Goal: Task Accomplishment & Management: Use online tool/utility

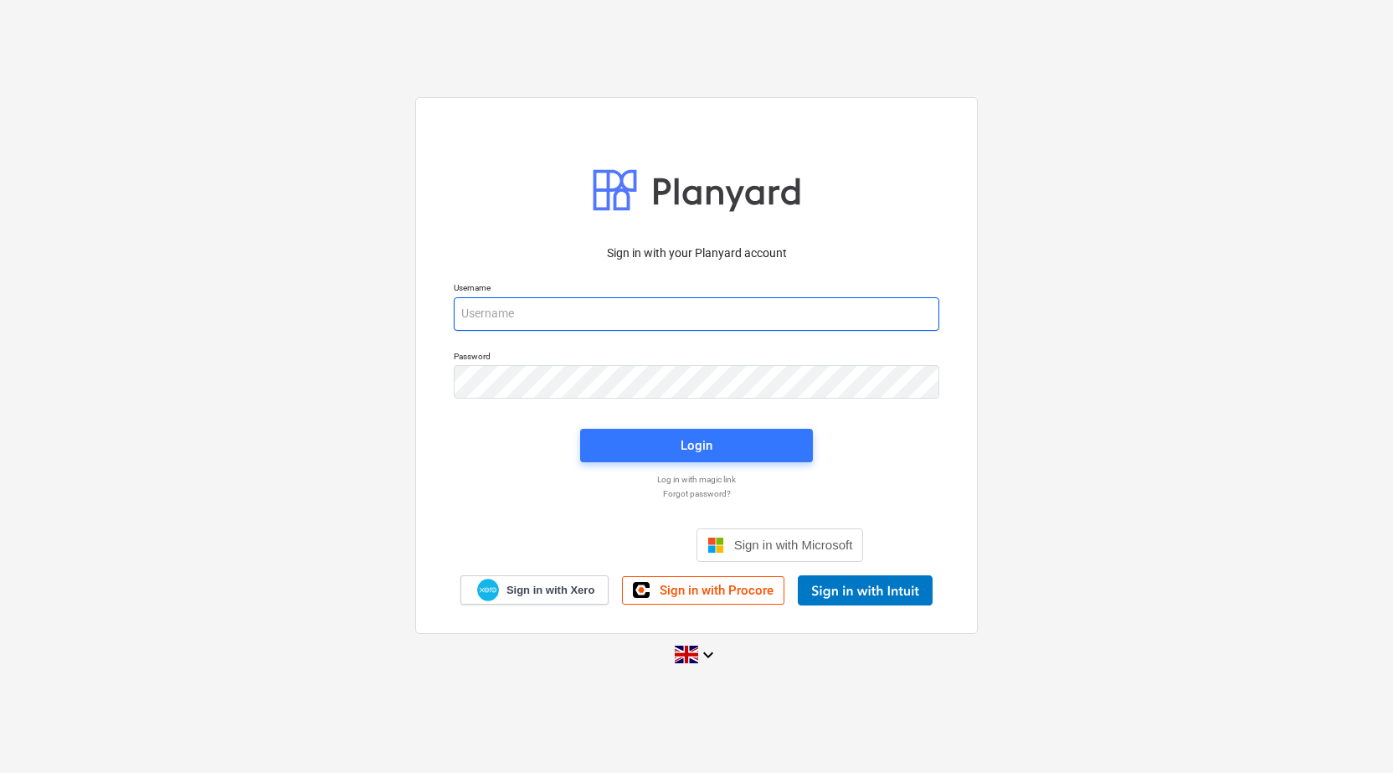
click at [586, 319] on input "email" at bounding box center [697, 313] width 486 height 33
type input "[EMAIL_ADDRESS][DOMAIN_NAME]"
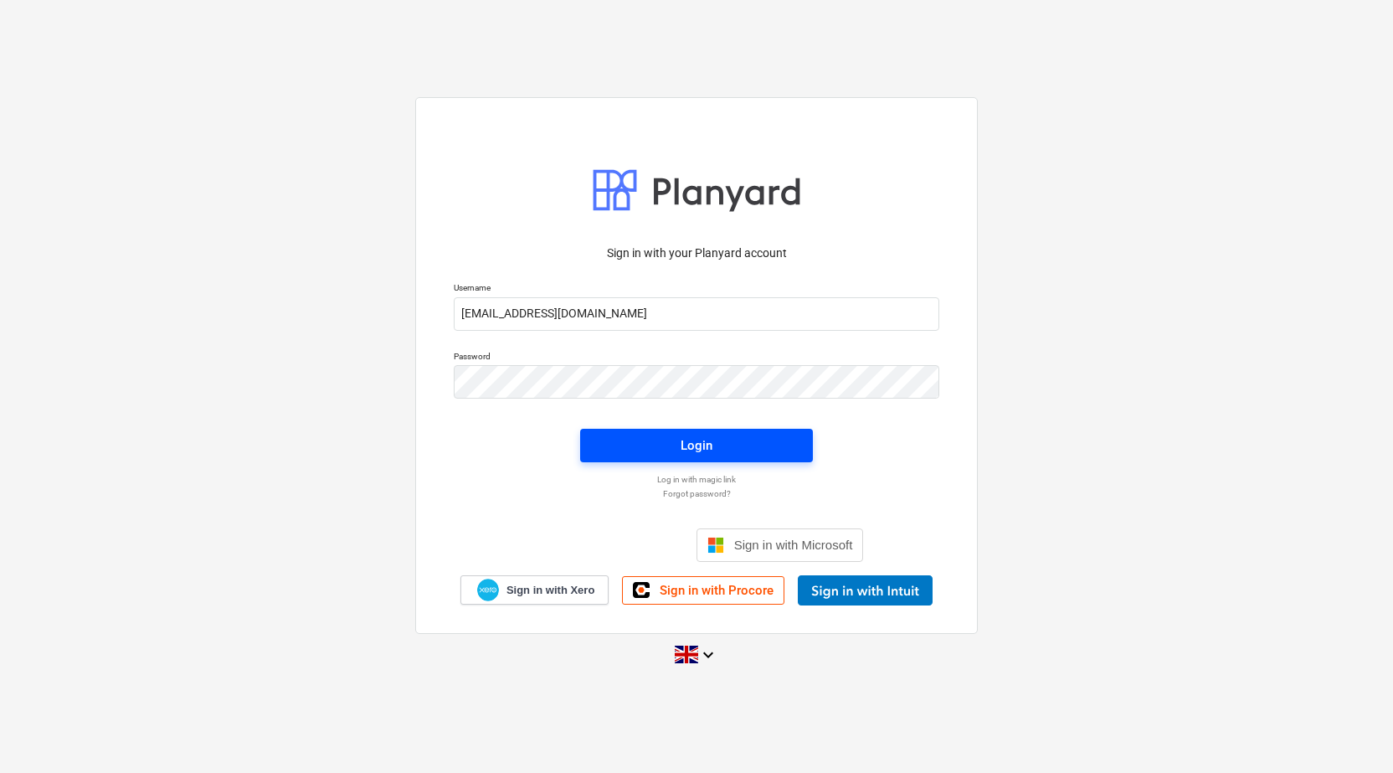
click at [729, 455] on span "Login" at bounding box center [696, 446] width 193 height 22
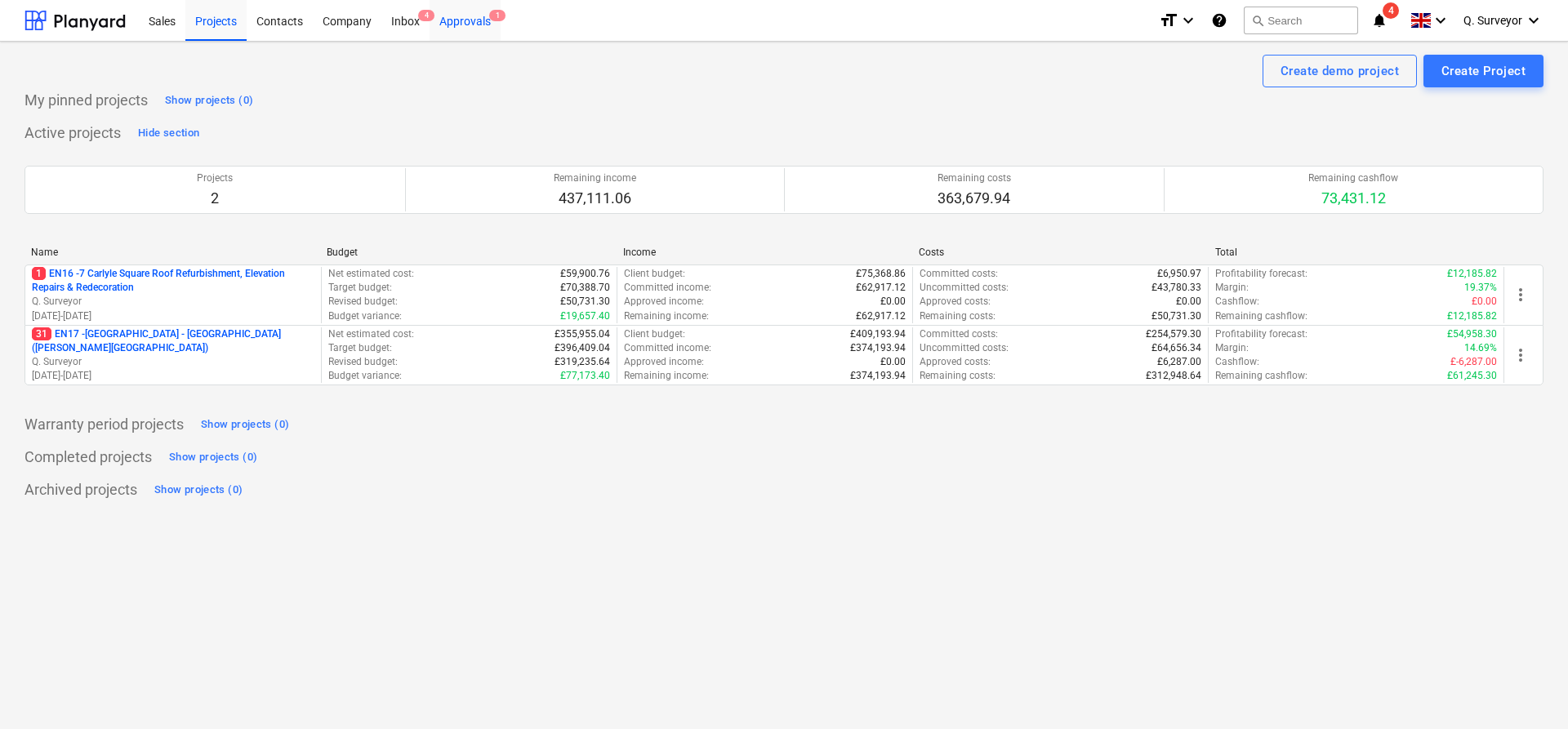
click at [459, 20] on div "Approvals 1" at bounding box center [464, 19] width 71 height 42
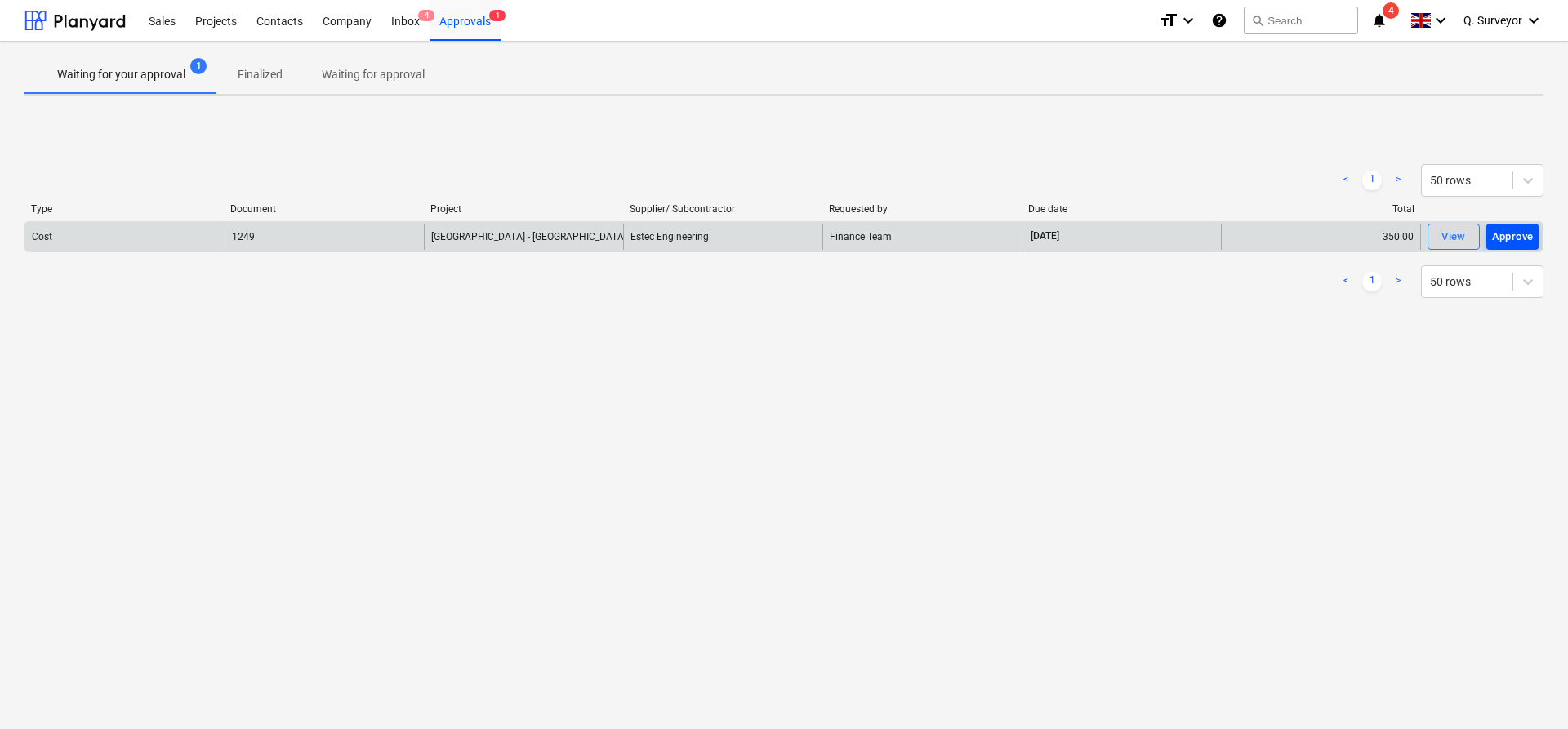
click at [1358, 240] on div "Approve" at bounding box center [1512, 237] width 42 height 19
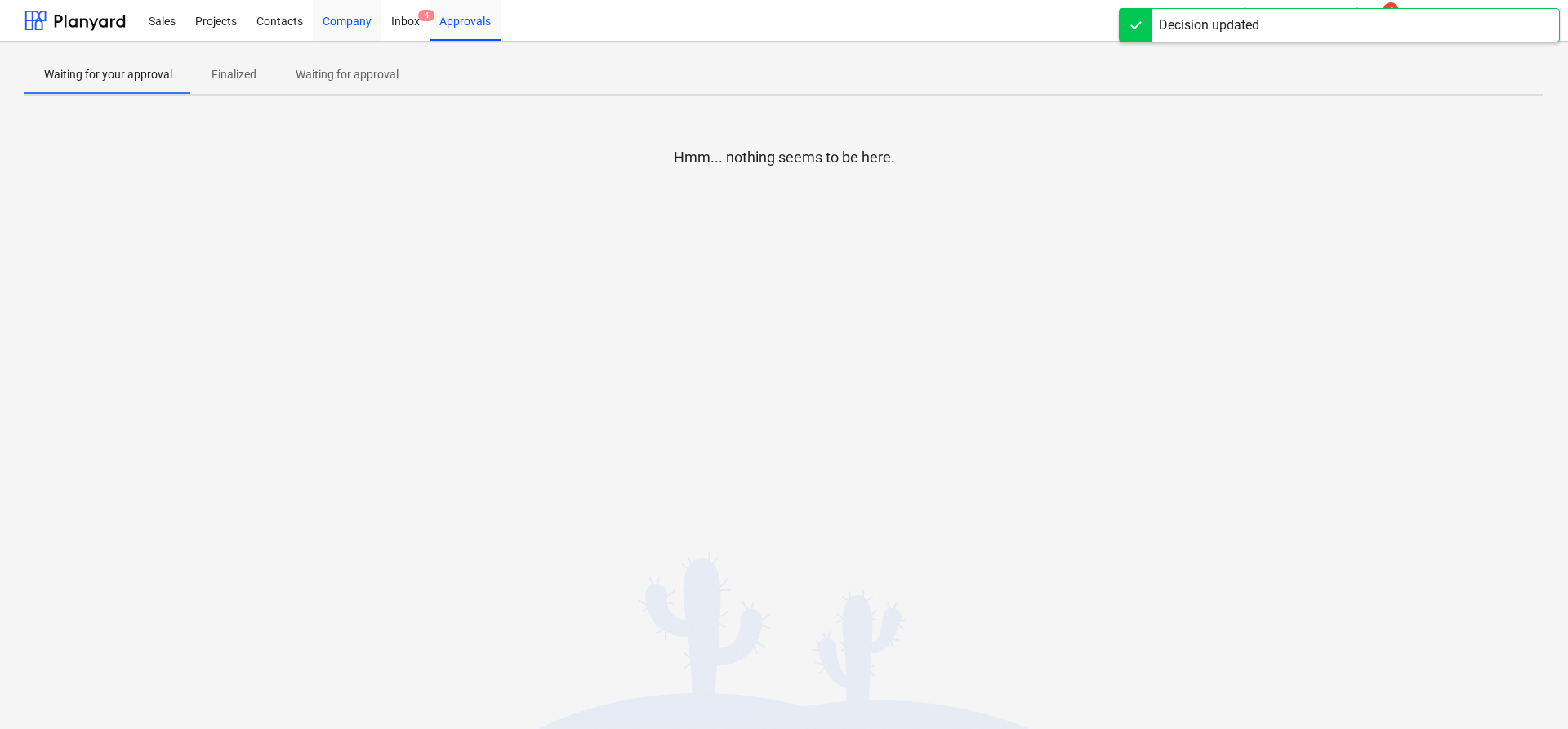
click at [349, 17] on div "Company" at bounding box center [347, 19] width 68 height 42
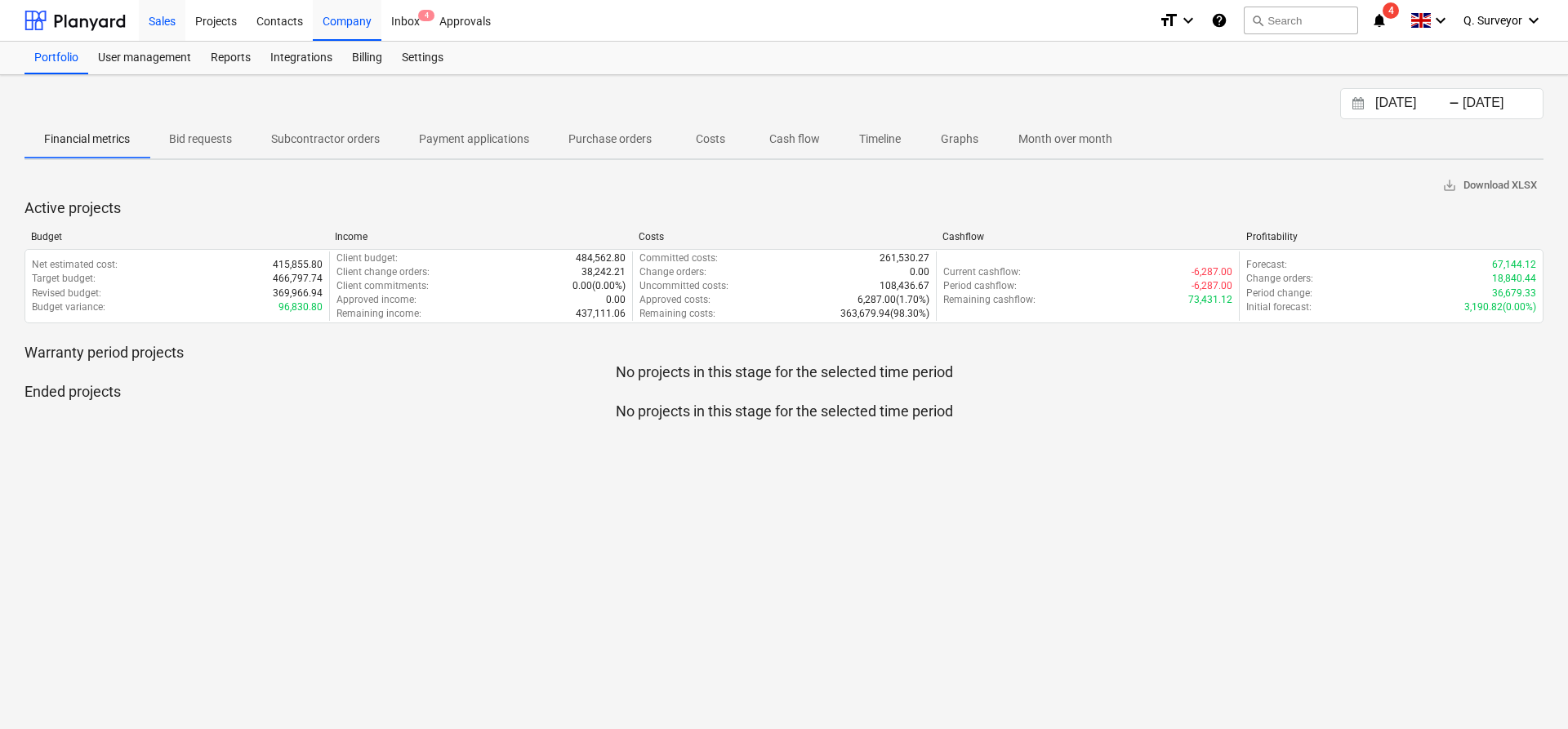
click at [151, 22] on div "Sales" at bounding box center [162, 19] width 47 height 42
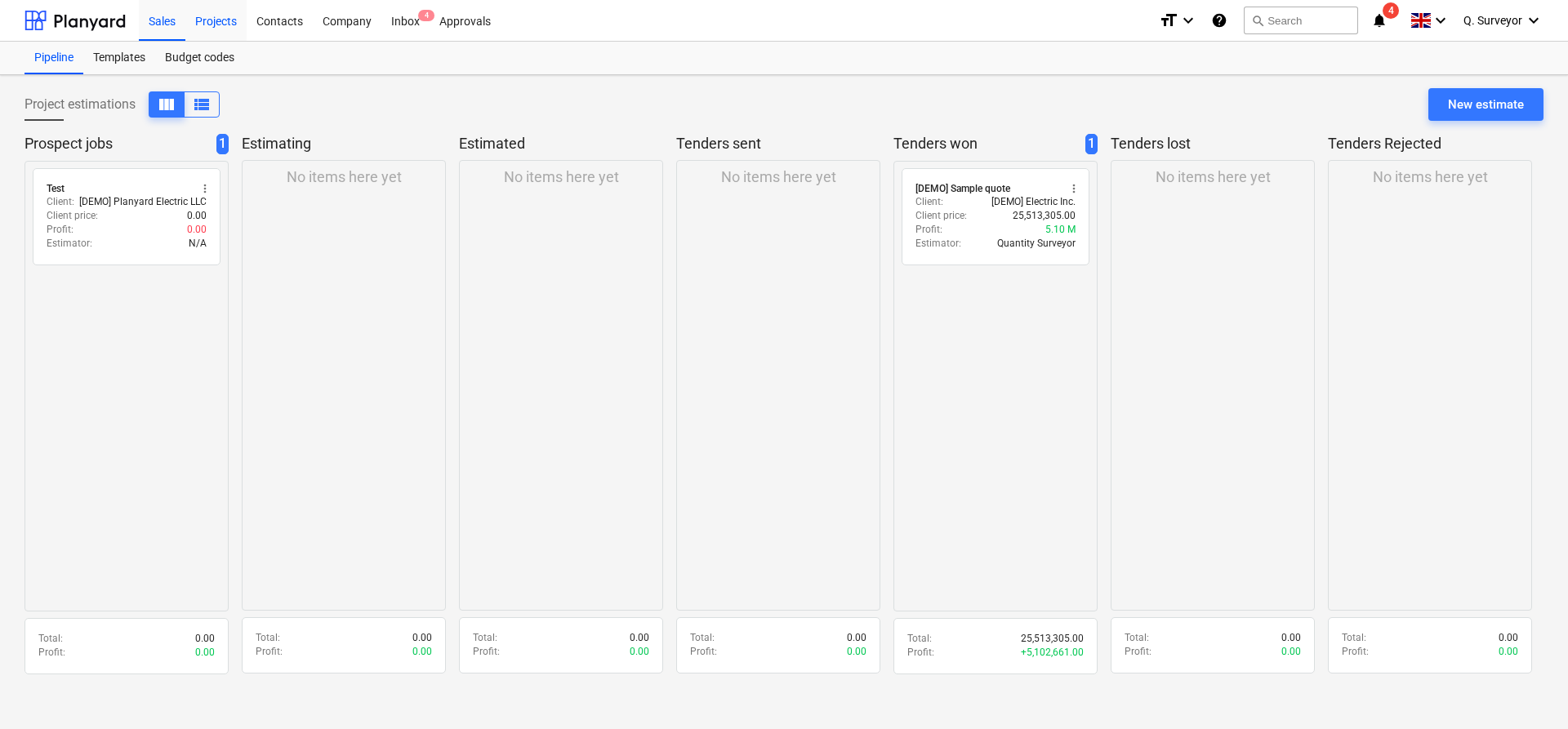
click at [213, 18] on div "Projects" at bounding box center [216, 19] width 61 height 42
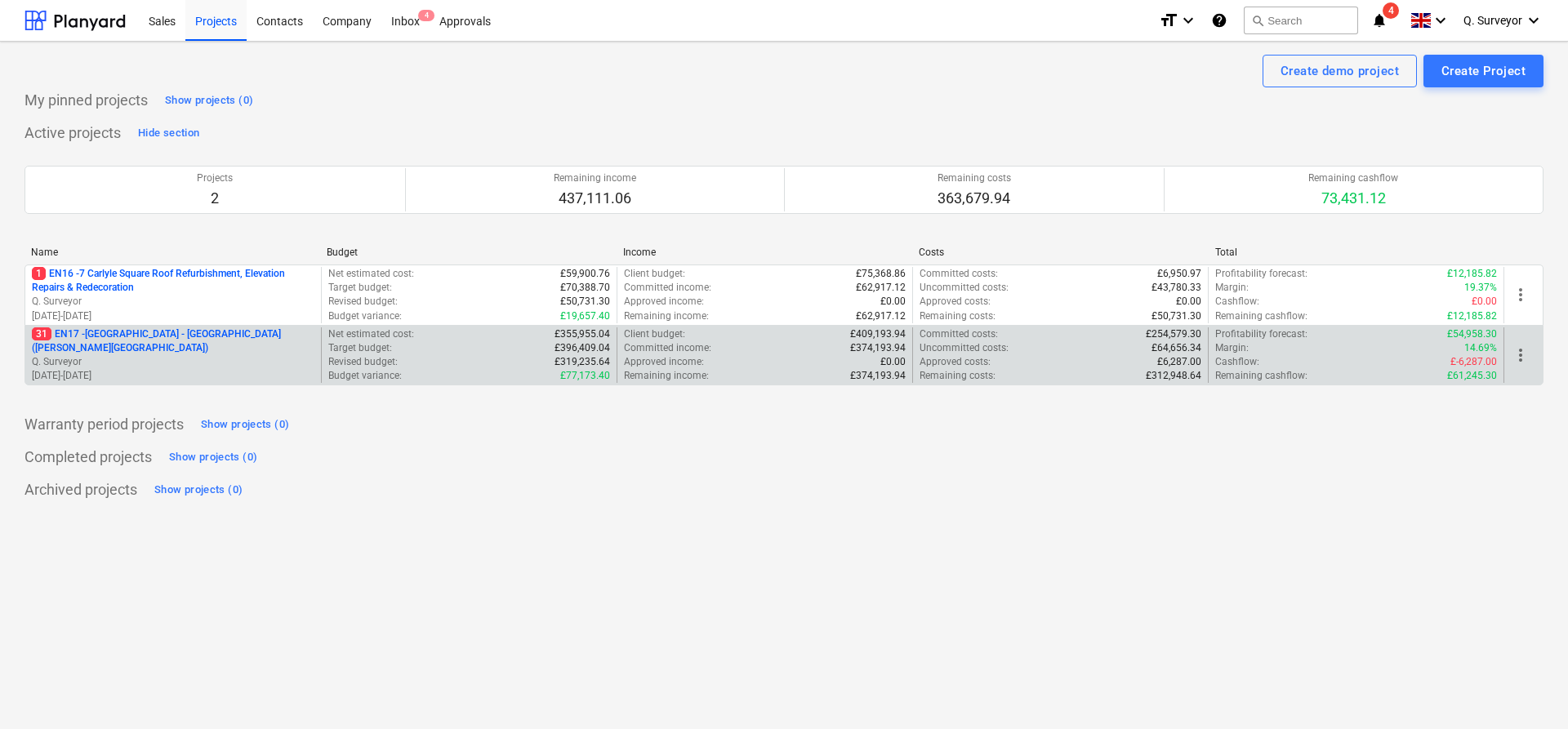
click at [199, 338] on p "31 EN17 - [GEOGRAPHIC_DATA] - [GEOGRAPHIC_DATA] ([PERSON_NAME][GEOGRAPHIC_DATA])" at bounding box center [174, 341] width 283 height 27
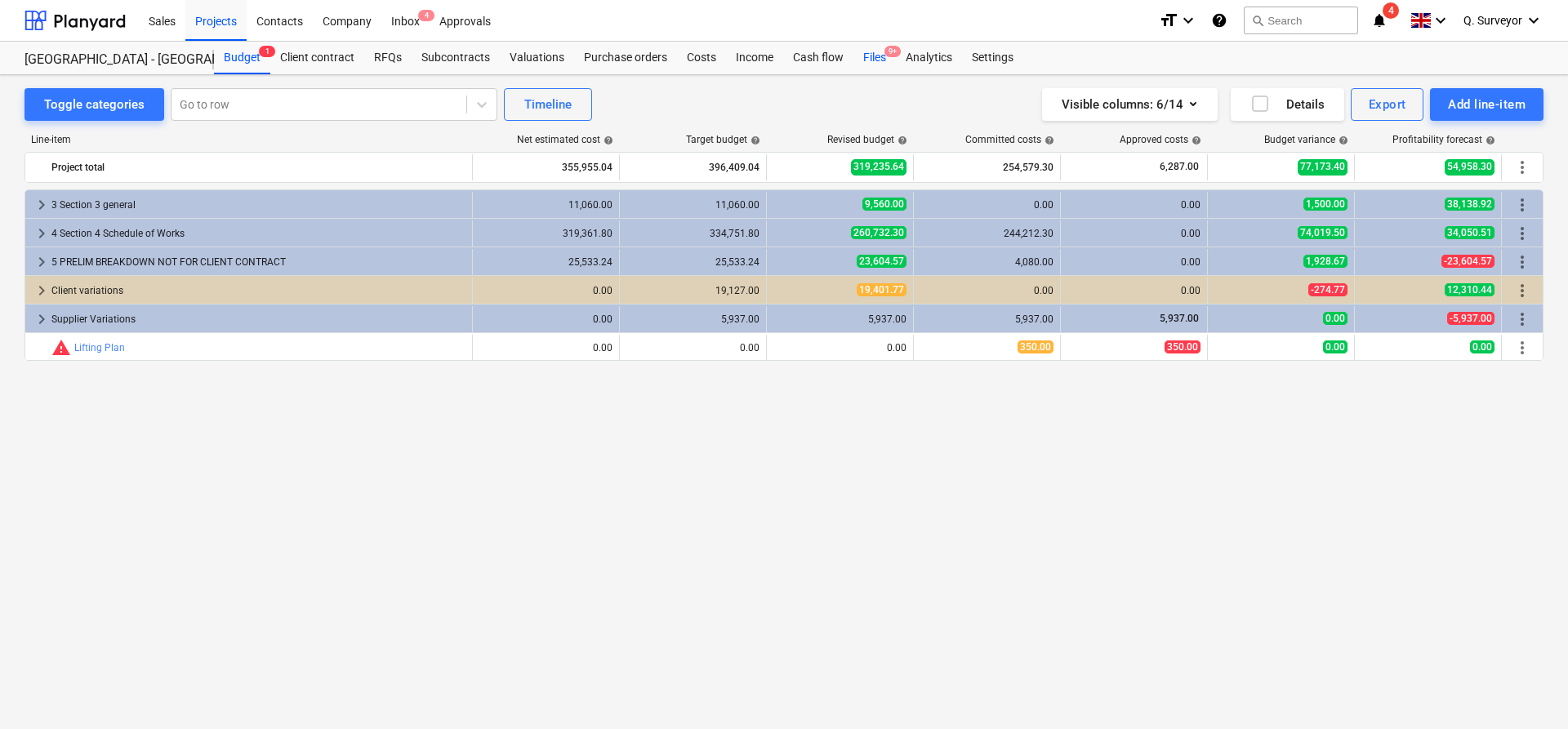
click at [876, 58] on div "Files 9+" at bounding box center [875, 58] width 43 height 32
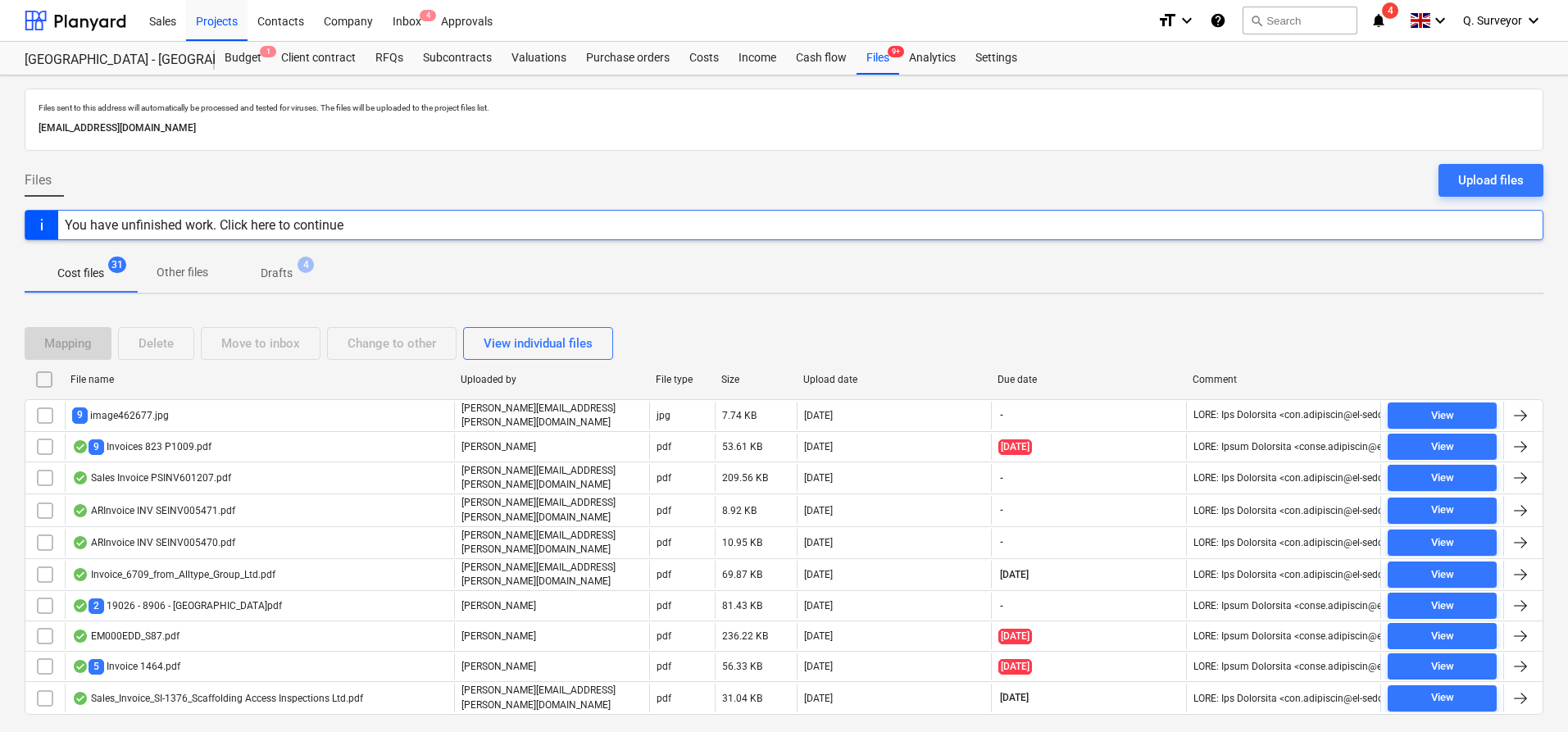
drag, startPoint x: 360, startPoint y: 127, endPoint x: 23, endPoint y: 126, distance: 337.0
click at [23, 125] on div "Files sent to this address will automatically be processed and tested for virus…" at bounding box center [784, 424] width 1568 height 698
copy p "[EMAIL_ADDRESS][DOMAIN_NAME]"
